Goal: Check status: Check status

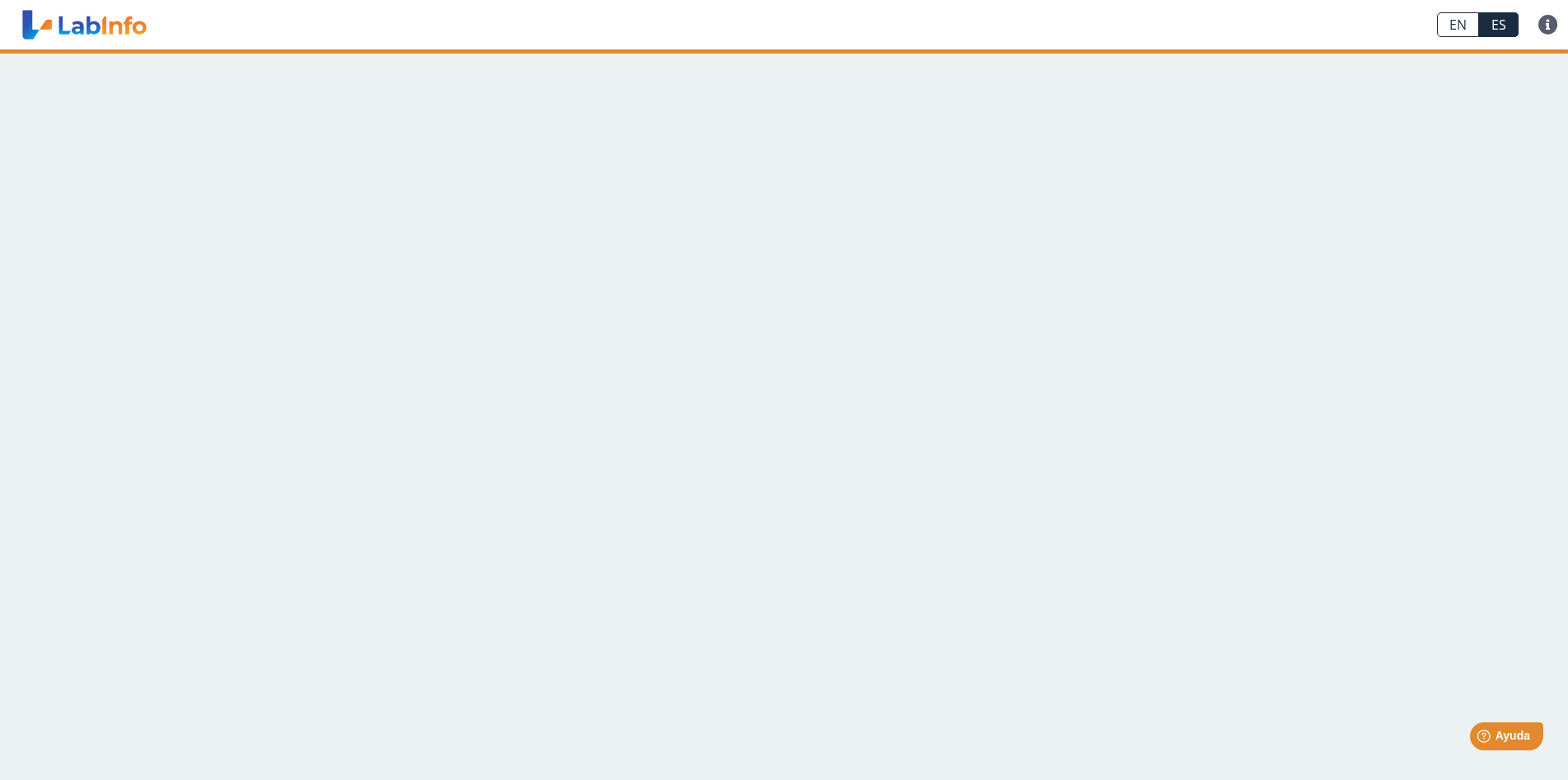
click at [1498, 20] on link "ES" at bounding box center [1498, 25] width 40 height 25
